Goal: Transaction & Acquisition: Obtain resource

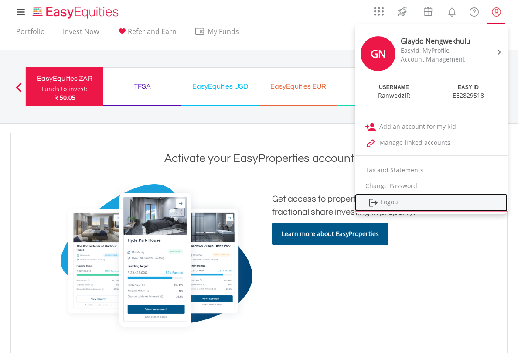
click at [393, 201] on link "Logout" at bounding box center [431, 202] width 153 height 18
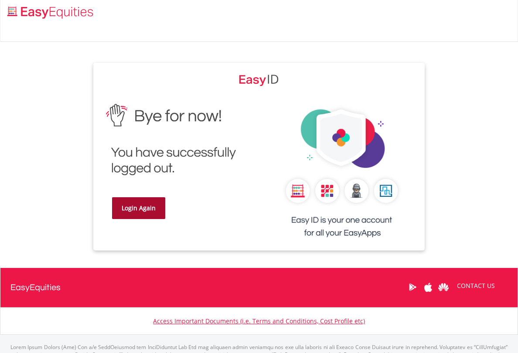
click at [132, 211] on link "Login Again" at bounding box center [138, 208] width 53 height 22
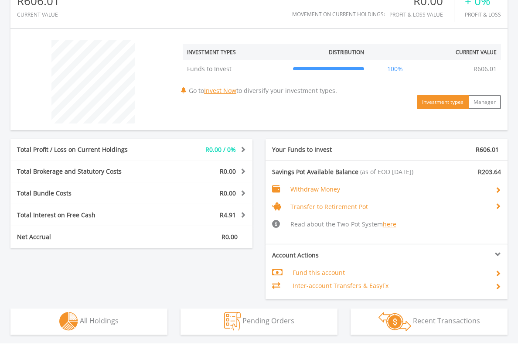
scroll to position [305, 0]
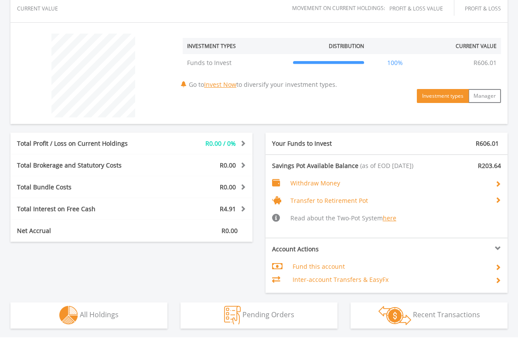
click at [316, 185] on span "Withdraw Money" at bounding box center [315, 183] width 50 height 8
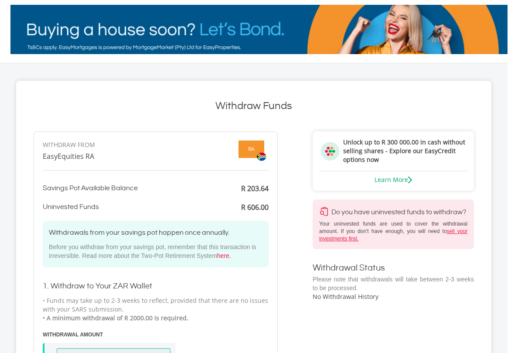
scroll to position [131, 0]
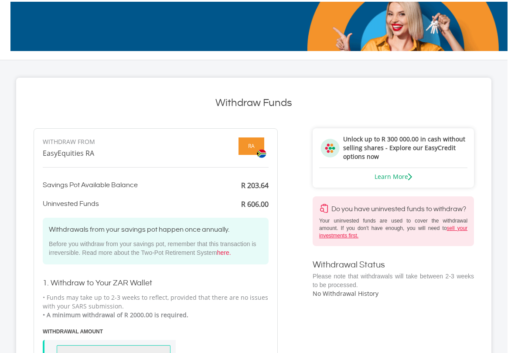
click at [371, 143] on div "Unlock up to R 300 000.00 in cash without selling shares - Explore our EasyCred…" at bounding box center [393, 148] width 148 height 26
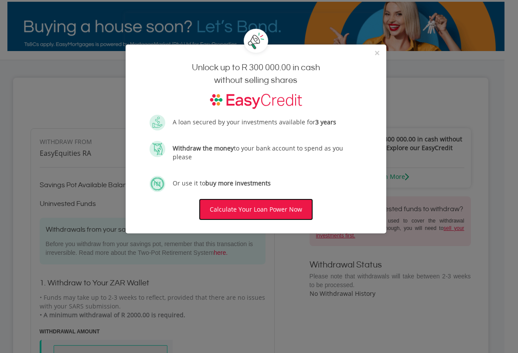
click at [252, 200] on div "Calculate Your Loan Power Now" at bounding box center [256, 209] width 114 height 22
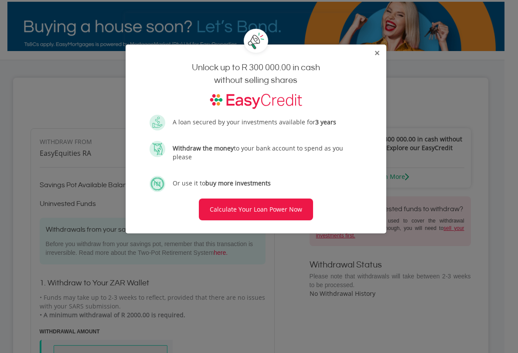
click at [378, 58] on span "×" at bounding box center [376, 53] width 5 height 12
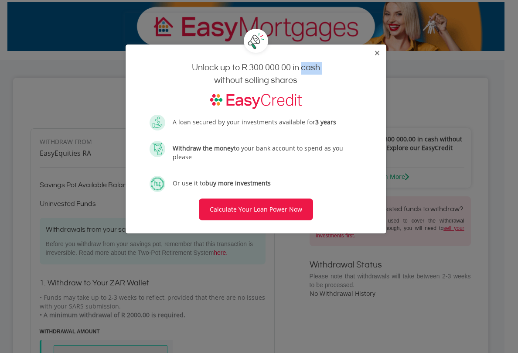
click at [378, 58] on div "× Unlock up to R 300 000.00 in cash without selling shares A loan secured by yo…" at bounding box center [255, 139] width 261 height 190
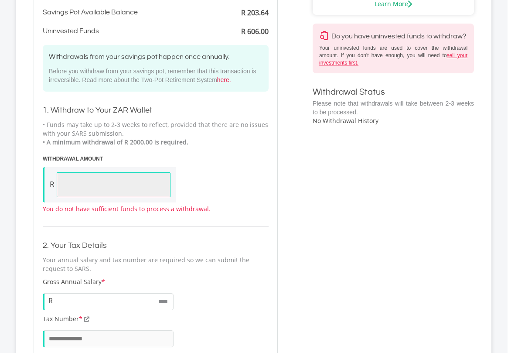
scroll to position [305, 0]
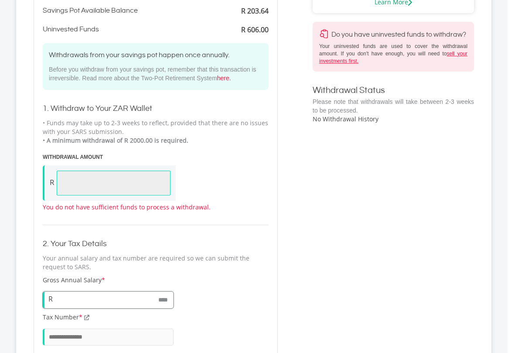
click at [161, 301] on input "****" at bounding box center [108, 299] width 131 height 17
type input "*"
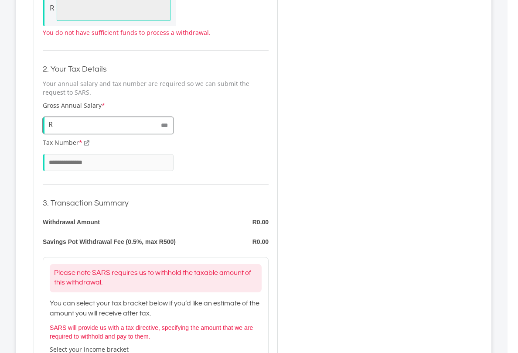
scroll to position [523, 0]
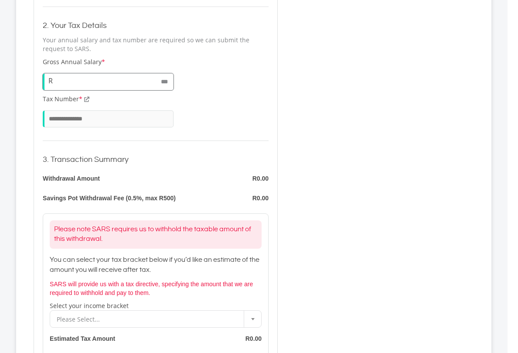
type input "***"
click at [245, 174] on div "R 0.00" at bounding box center [230, 178] width 75 height 9
click at [258, 178] on span "0.00" at bounding box center [263, 178] width 12 height 7
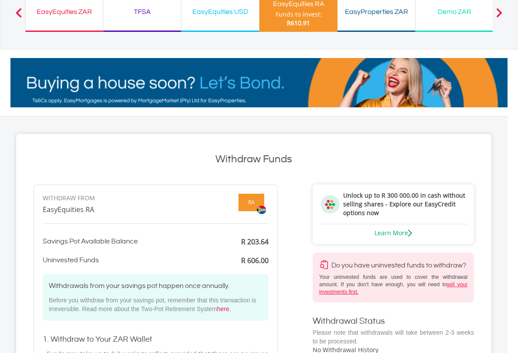
scroll to position [0, 0]
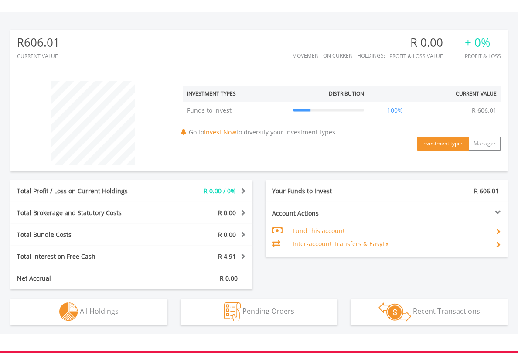
scroll to position [84, 166]
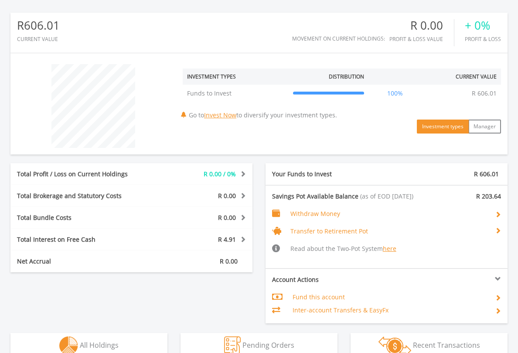
scroll to position [174, 0]
